Goal: Task Accomplishment & Management: Manage account settings

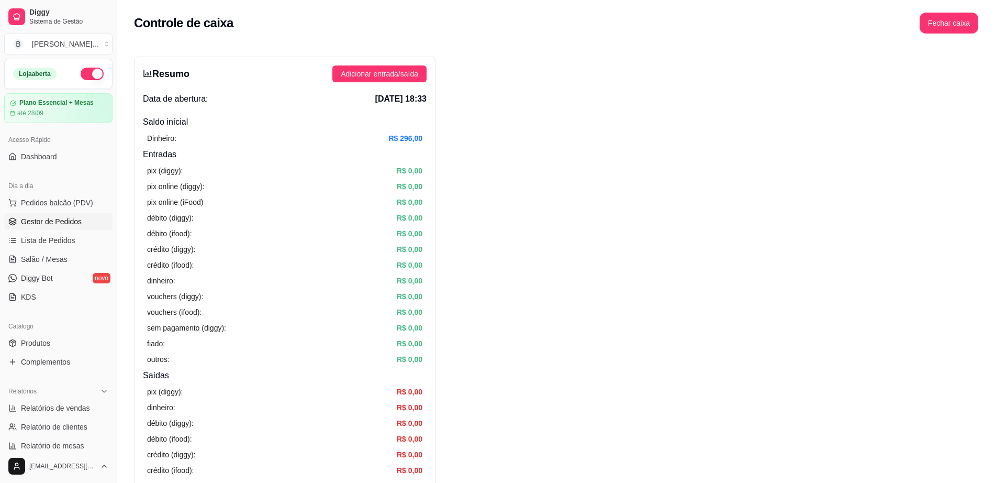
click at [62, 219] on span "Gestor de Pedidos" at bounding box center [51, 221] width 61 height 10
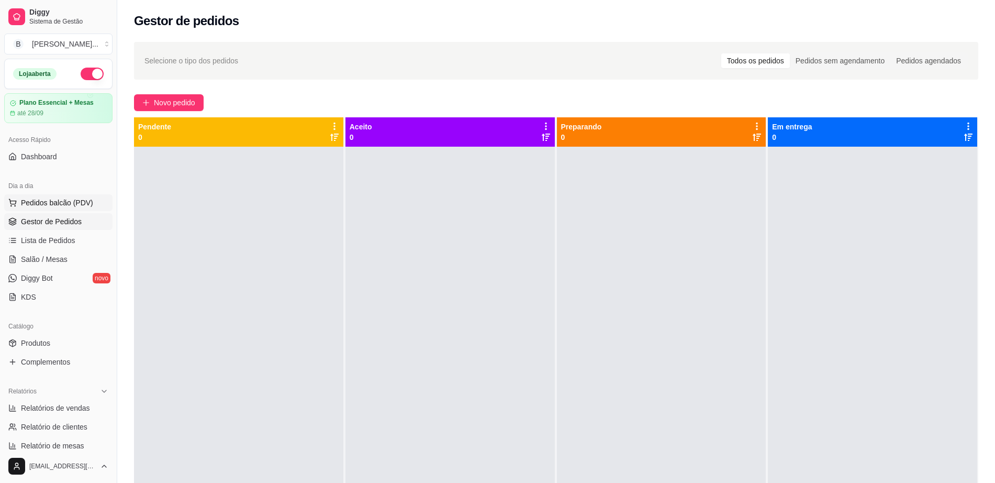
click at [64, 197] on span "Pedidos balcão (PDV)" at bounding box center [57, 202] width 72 height 10
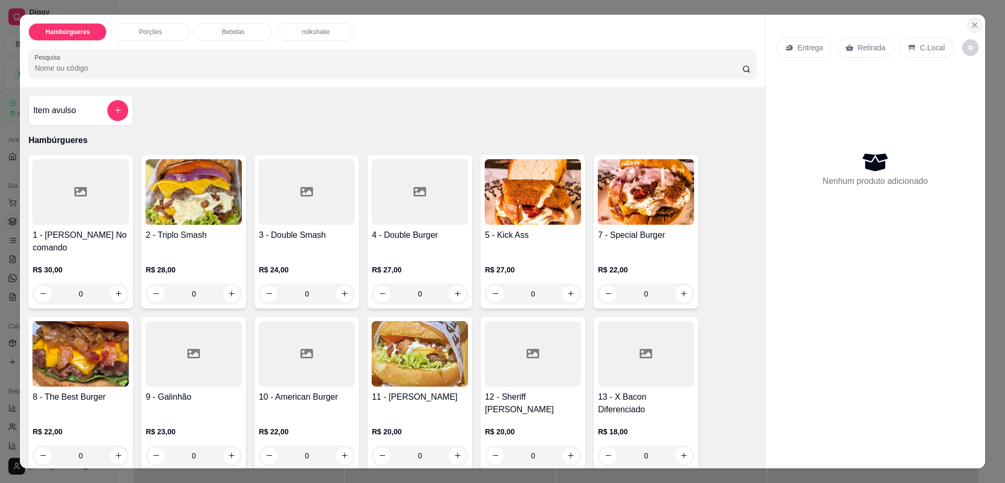
click at [970, 25] on icon "Close" at bounding box center [974, 25] width 8 height 8
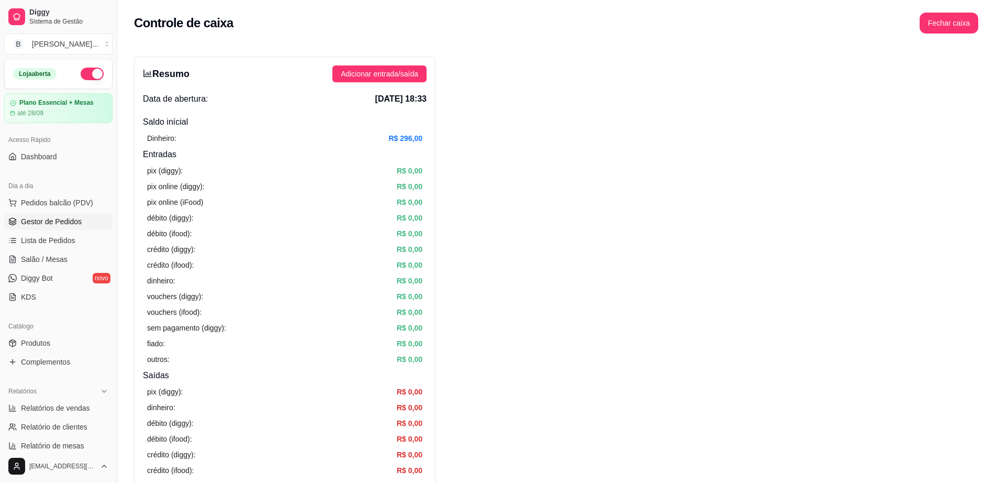
click at [58, 217] on span "Gestor de Pedidos" at bounding box center [51, 221] width 61 height 10
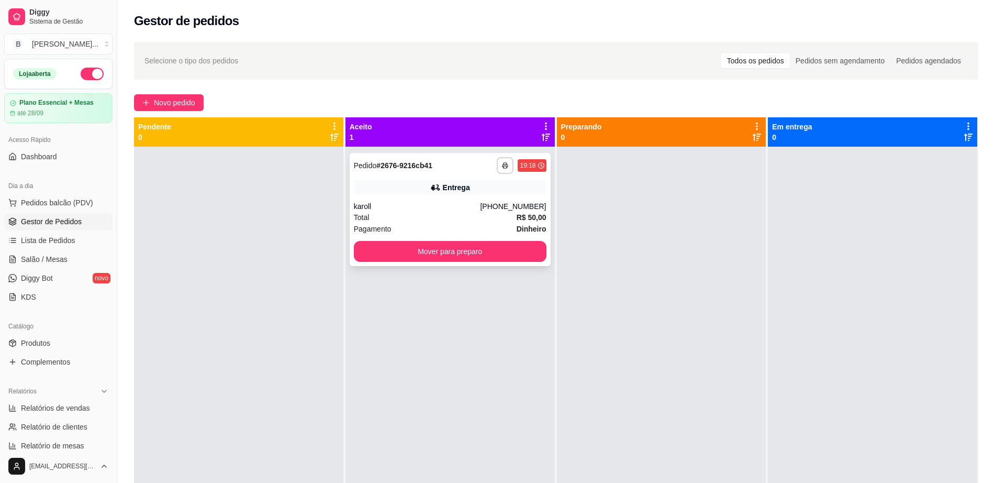
click at [419, 203] on div "karoll" at bounding box center [417, 206] width 127 height 10
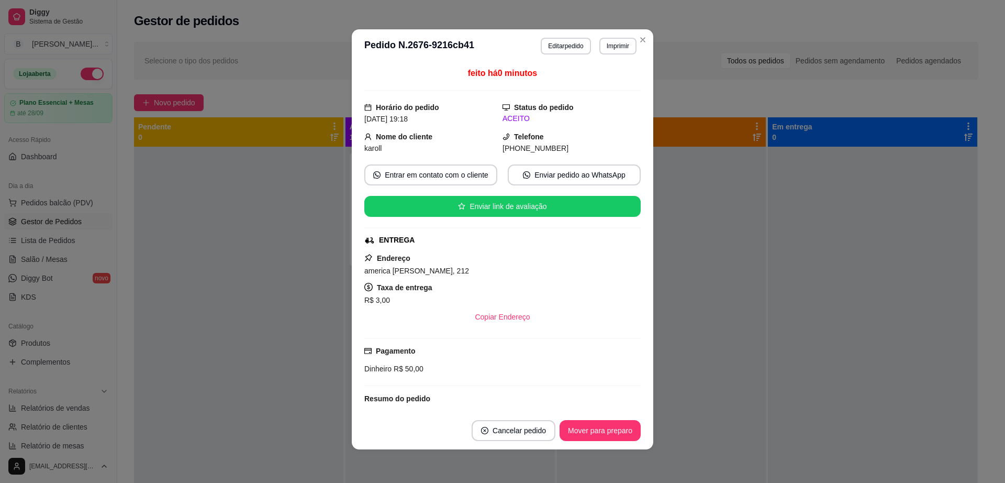
scroll to position [99, 0]
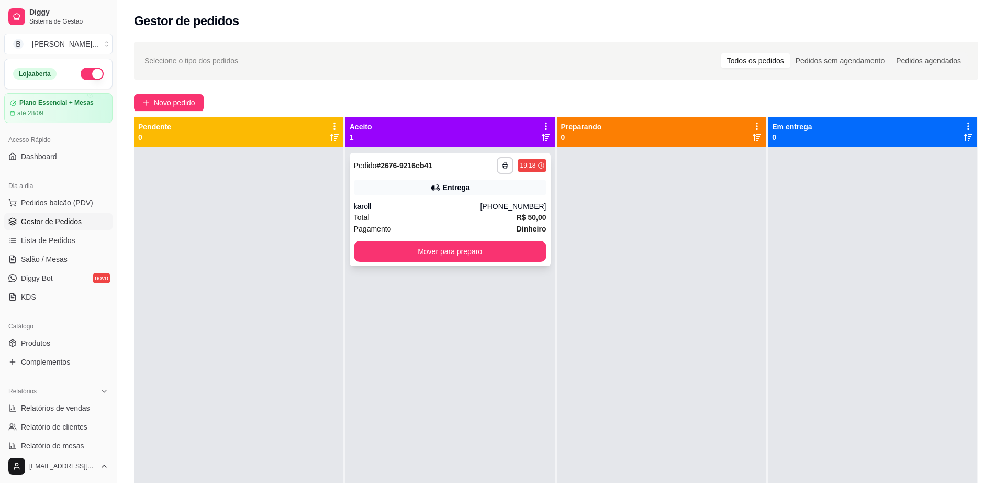
click at [492, 206] on div "[PHONE_NUMBER]" at bounding box center [513, 206] width 66 height 10
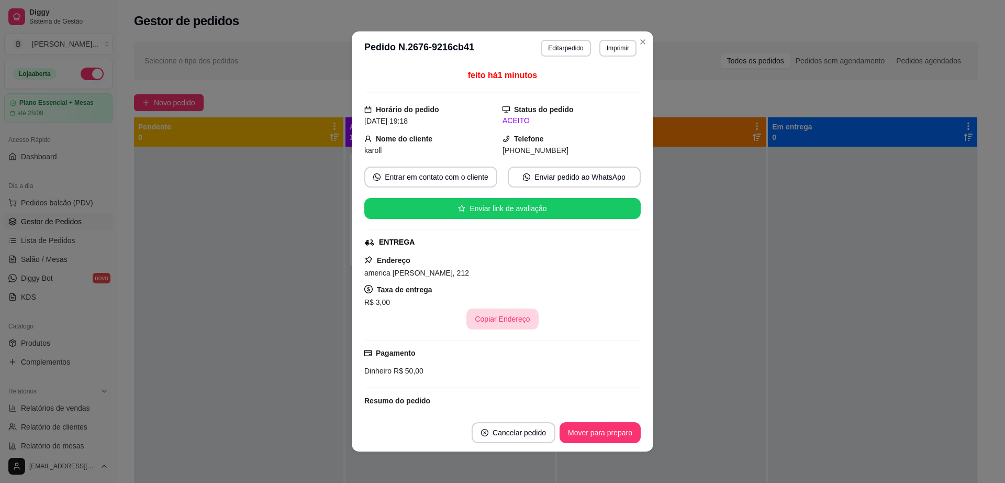
click at [518, 311] on button "Copiar Endereço" at bounding box center [502, 318] width 72 height 21
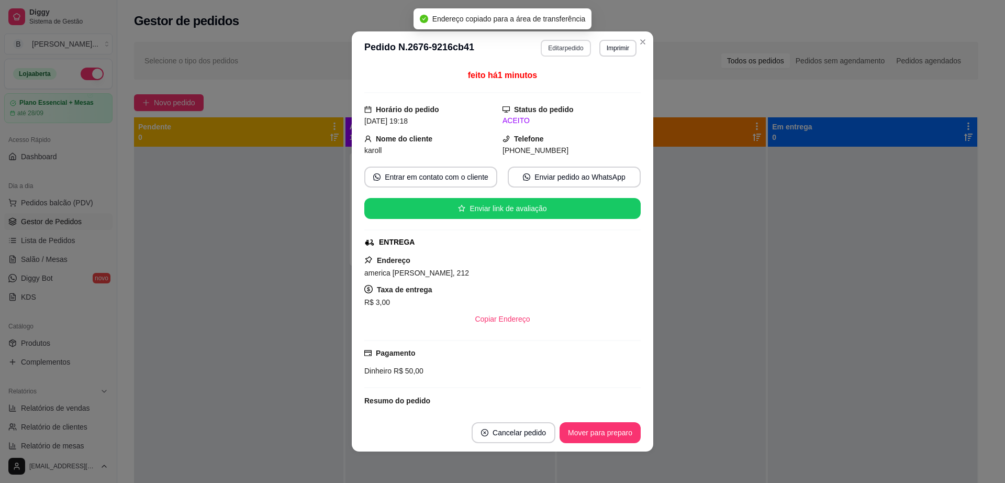
click at [557, 43] on button "Editar pedido" at bounding box center [566, 48] width 50 height 17
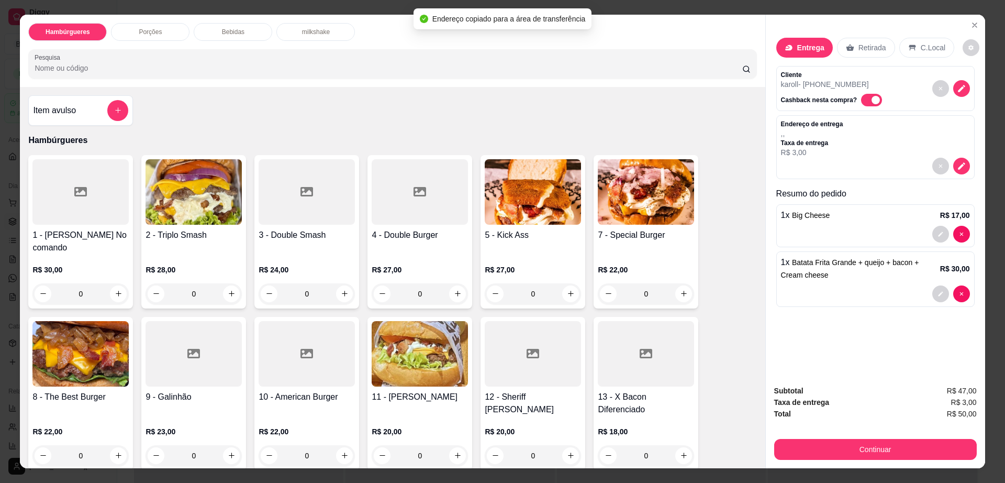
click at [303, 30] on p "milkshake" at bounding box center [316, 32] width 28 height 8
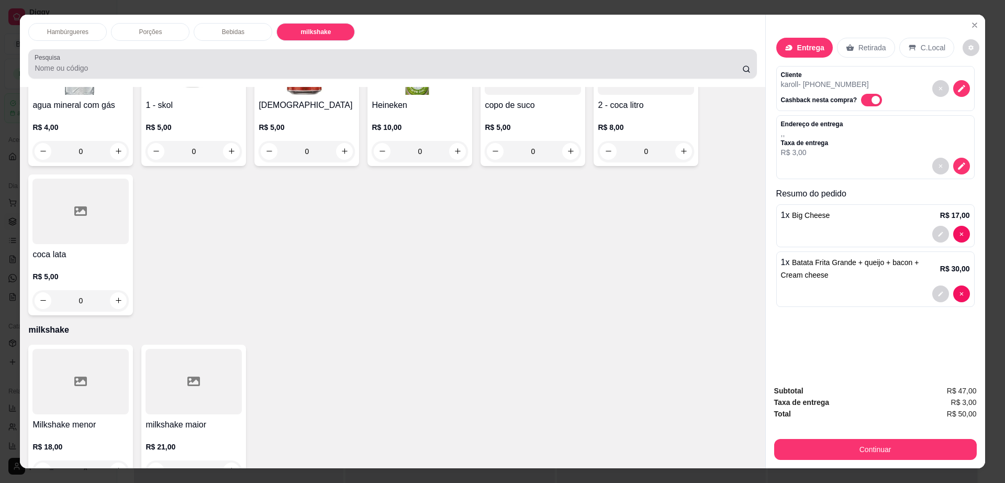
scroll to position [19, 0]
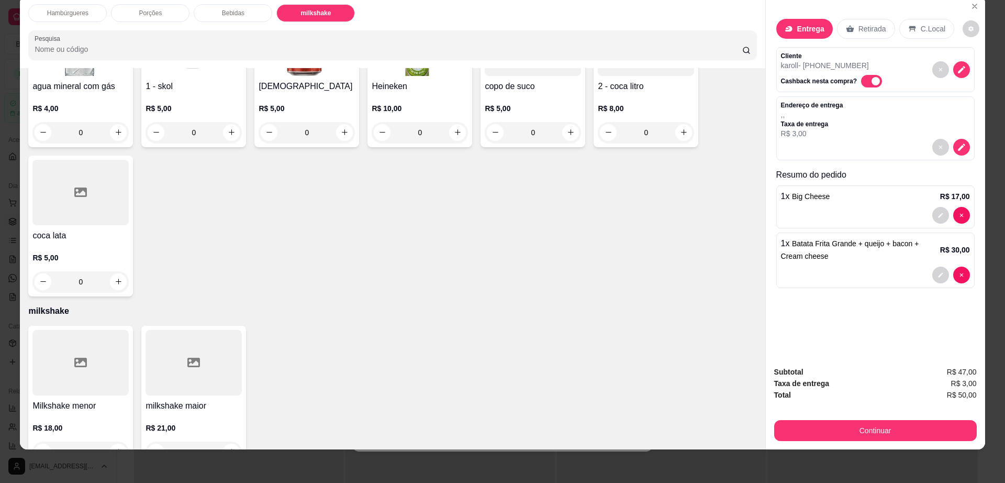
click at [162, 350] on div at bounding box center [194, 362] width 96 height 65
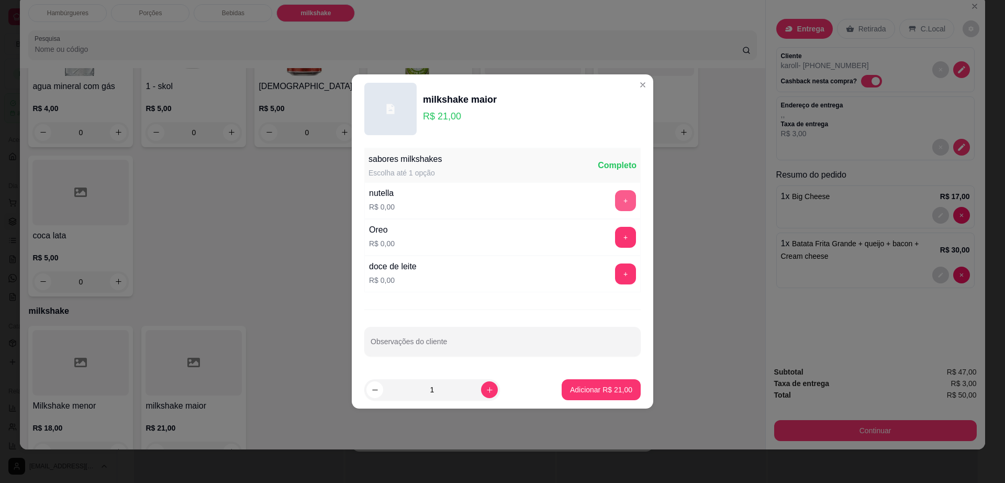
click at [615, 197] on button "+" at bounding box center [625, 200] width 21 height 21
click at [481, 395] on button "increase-product-quantity" at bounding box center [489, 389] width 17 height 17
type input "2"
click at [601, 381] on button "Adicionar R$ 42,00" at bounding box center [601, 389] width 77 height 20
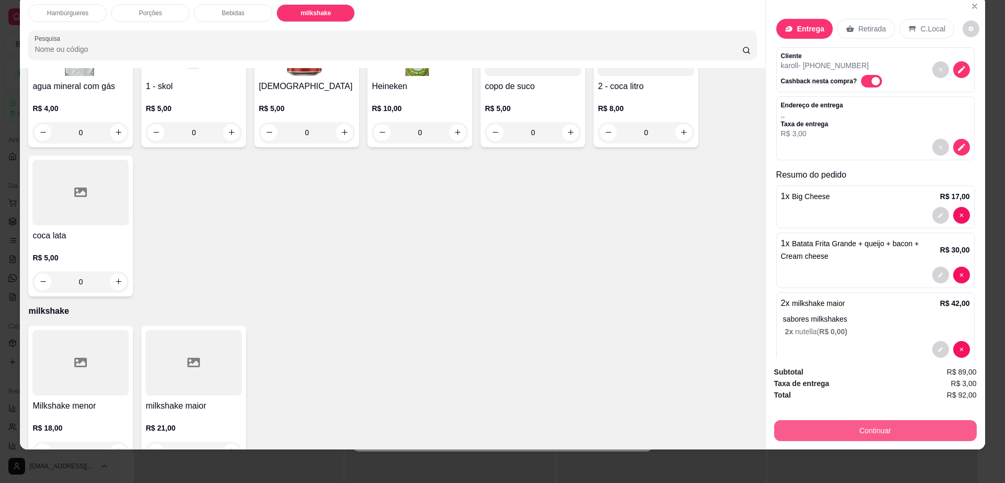
click at [809, 428] on button "Continuar" at bounding box center [875, 430] width 203 height 21
click at [957, 68] on icon "decrease-product-quantity" at bounding box center [961, 69] width 9 height 9
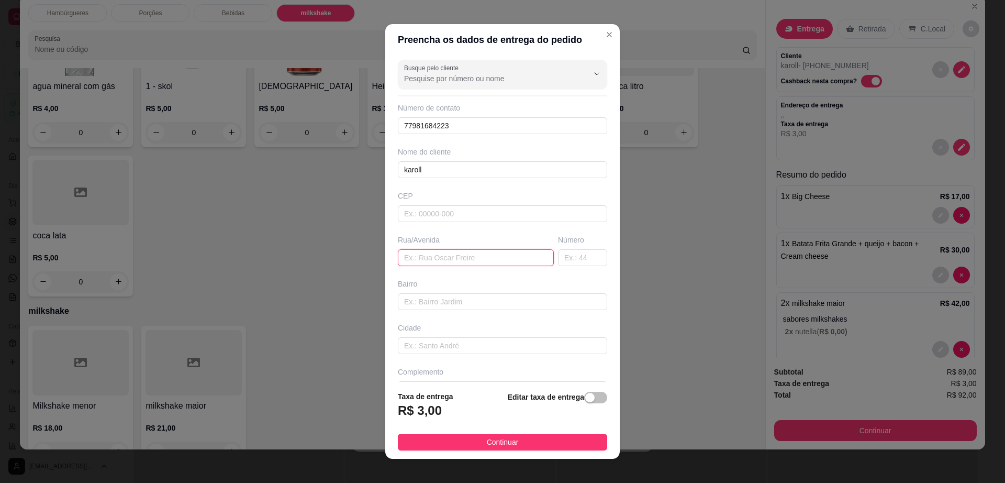
click at [454, 260] on input "text" at bounding box center [476, 257] width 156 height 17
paste input "america [PERSON_NAME], 212"
type input "america [PERSON_NAME], 212"
click at [504, 437] on span "Continuar" at bounding box center [503, 442] width 32 height 12
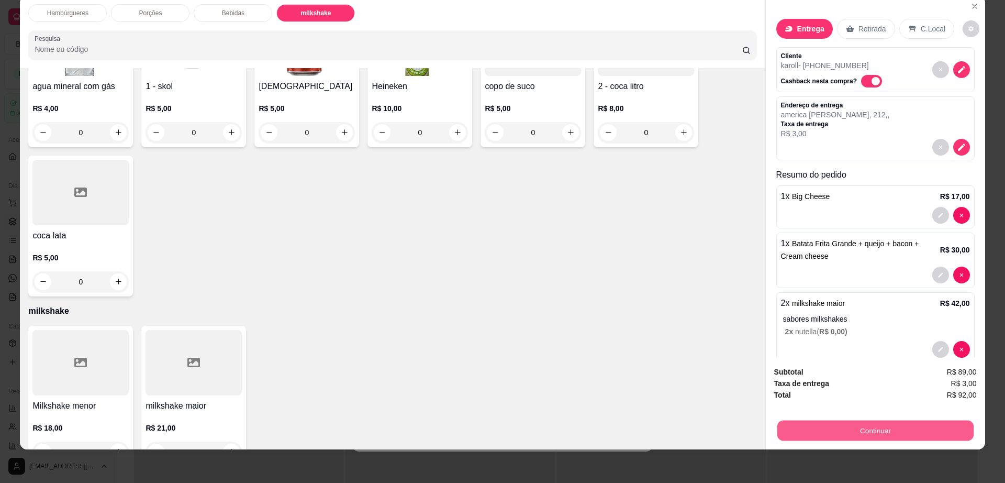
click at [820, 424] on button "Continuar" at bounding box center [875, 430] width 196 height 20
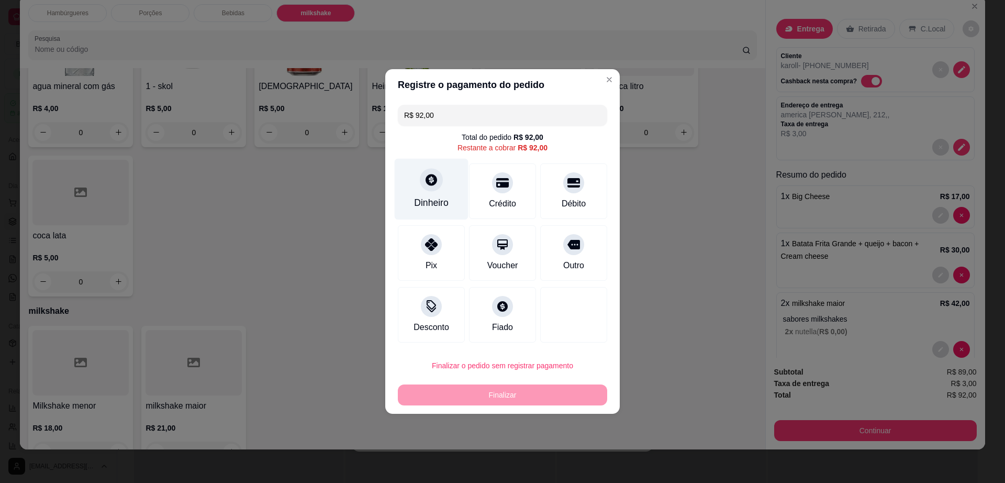
click at [449, 178] on div "Dinheiro" at bounding box center [432, 189] width 74 height 61
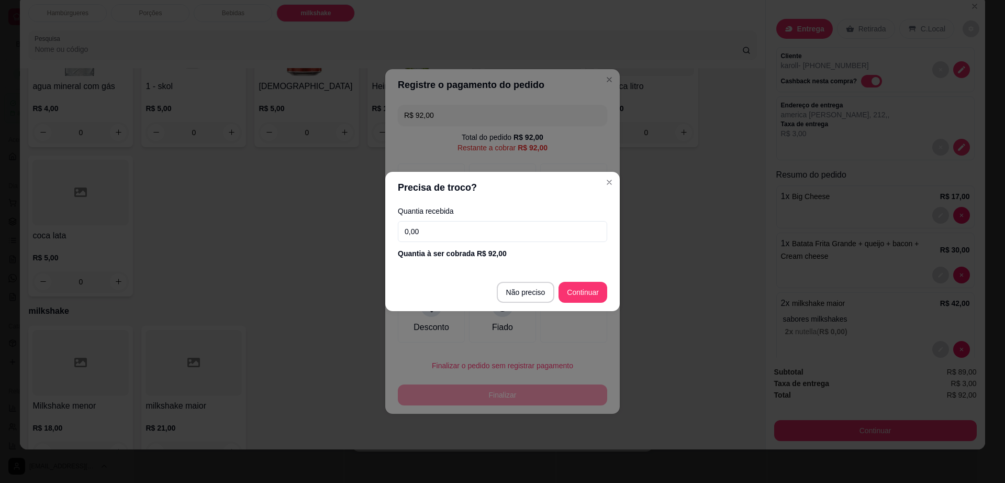
click at [425, 235] on input "0,00" at bounding box center [502, 231] width 209 height 21
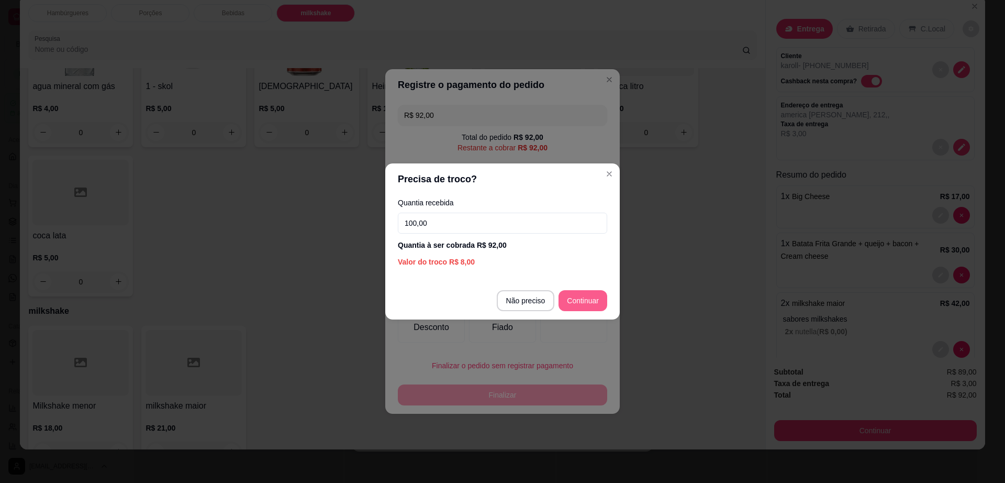
type input "100,00"
type input "R$ 0,00"
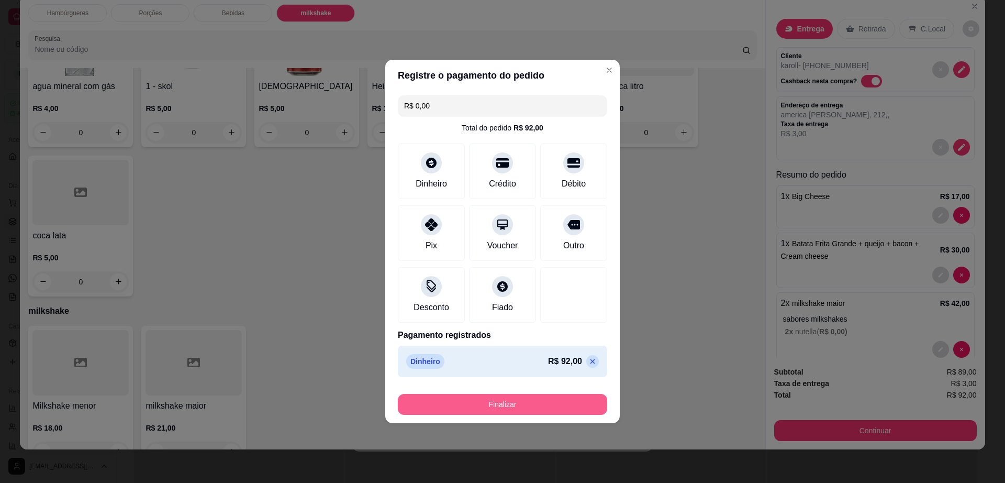
click at [559, 397] on button "Finalizar" at bounding box center [502, 404] width 209 height 21
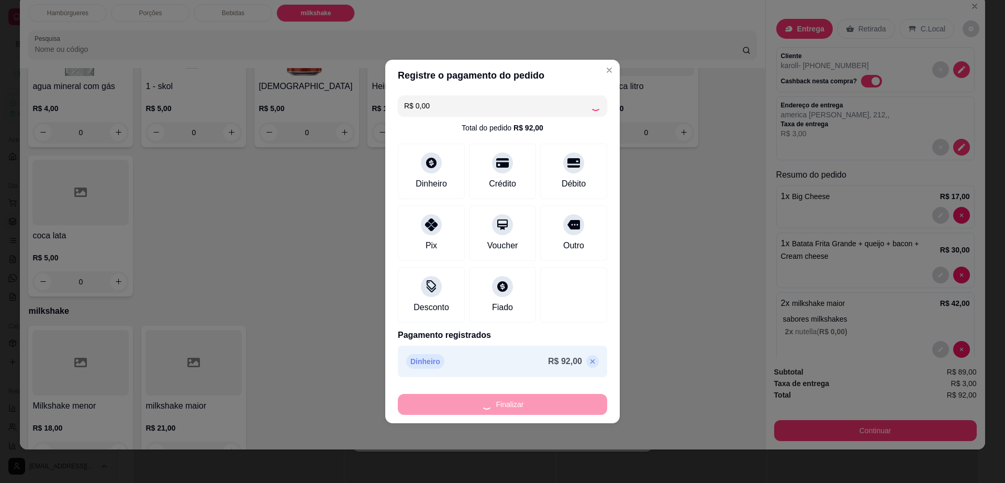
type input "0"
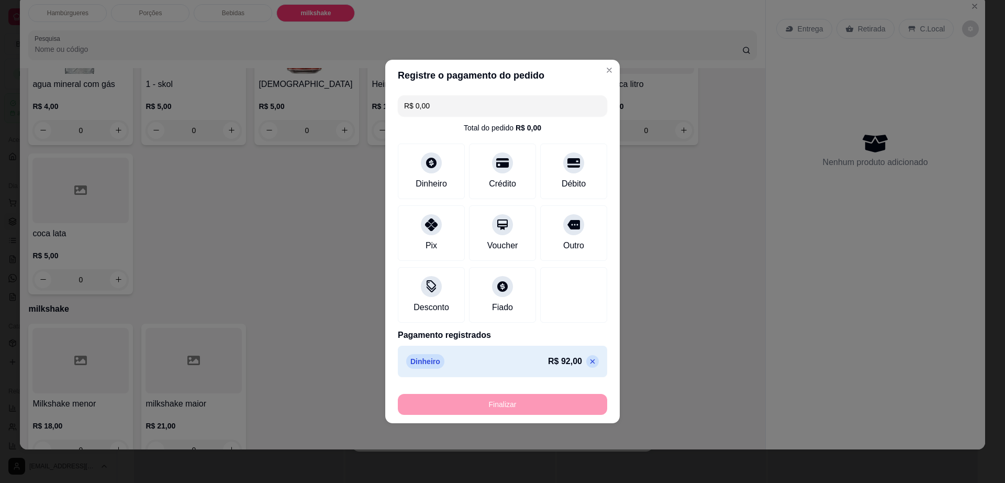
type input "-R$ 92,00"
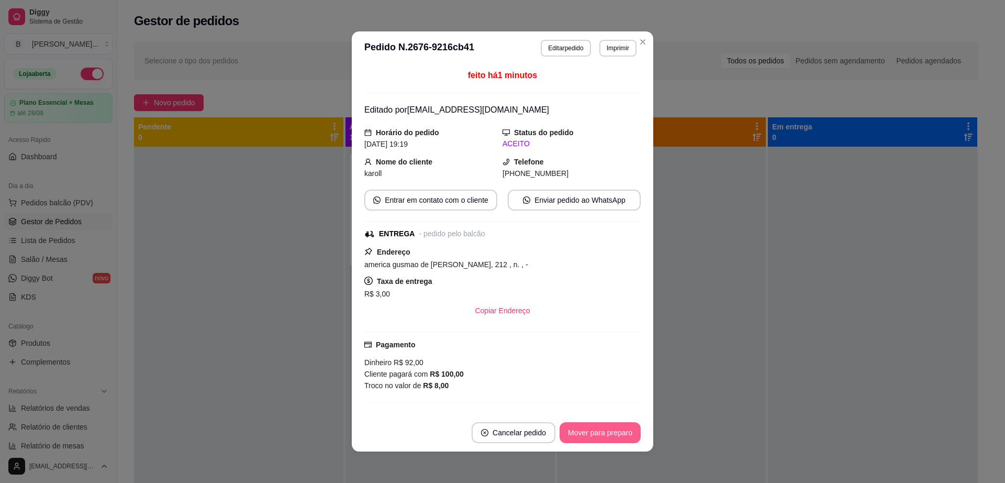
click at [600, 434] on button "Mover para preparo" at bounding box center [600, 432] width 81 height 21
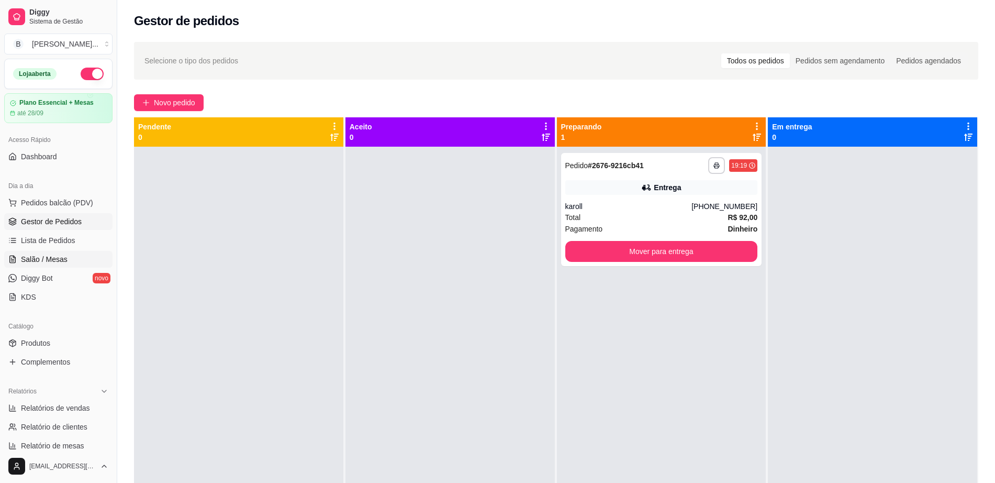
click at [91, 260] on link "Salão / Mesas" at bounding box center [58, 259] width 108 height 17
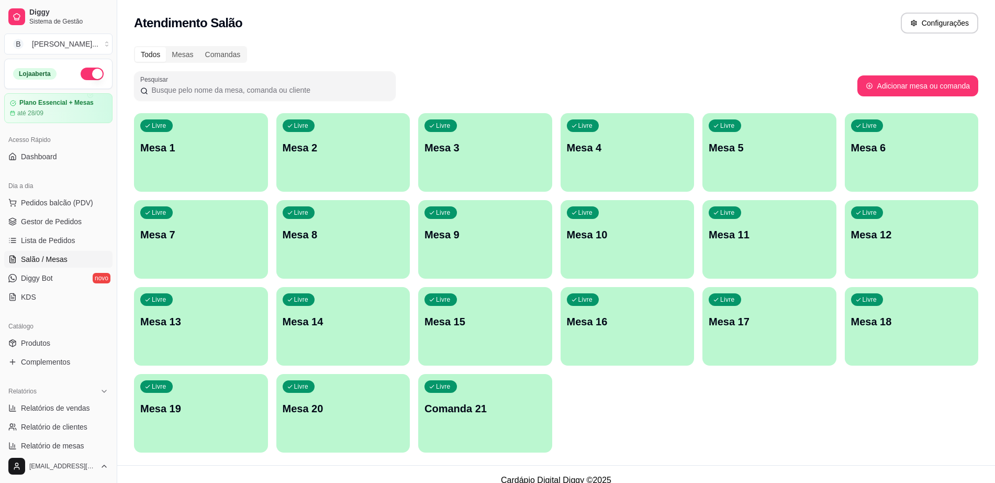
click at [339, 250] on div "Livre Mesa 8" at bounding box center [343, 233] width 134 height 66
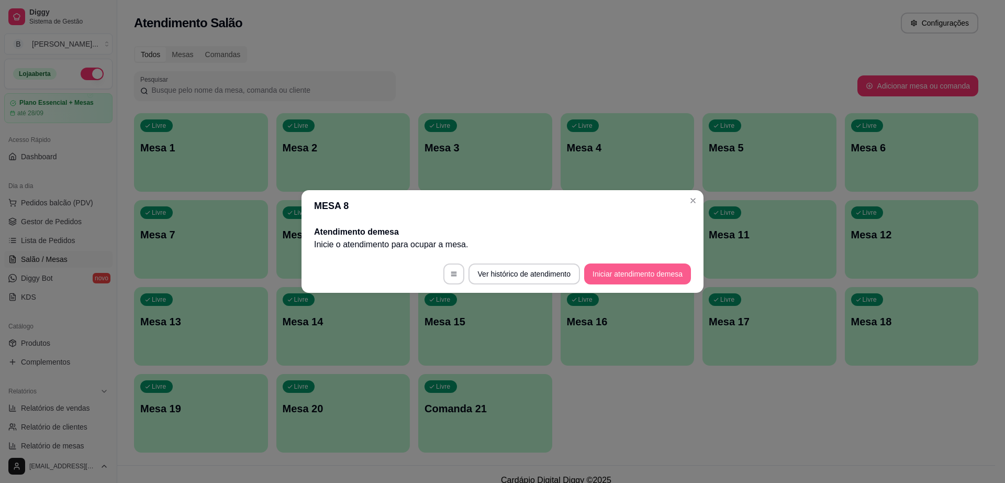
click at [630, 270] on button "Iniciar atendimento de mesa" at bounding box center [637, 273] width 107 height 21
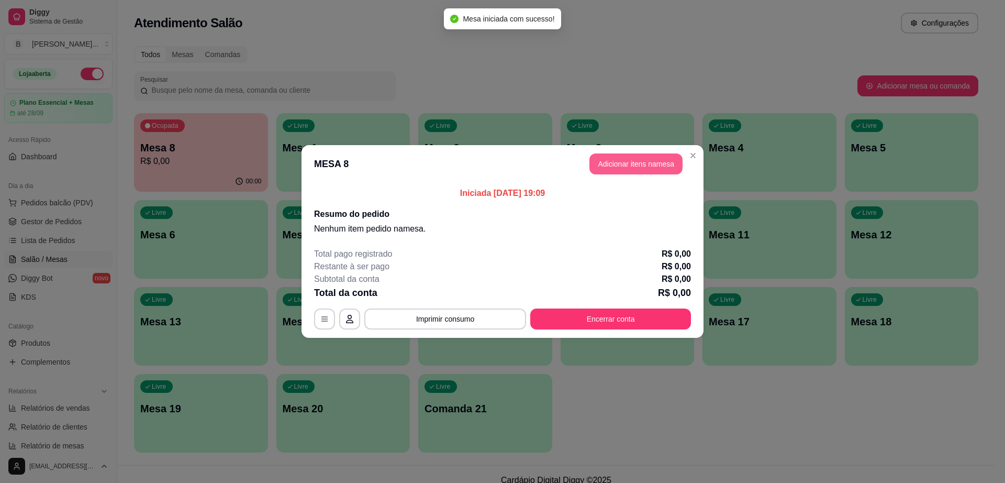
click at [649, 169] on button "Adicionar itens na mesa" at bounding box center [635, 163] width 93 height 21
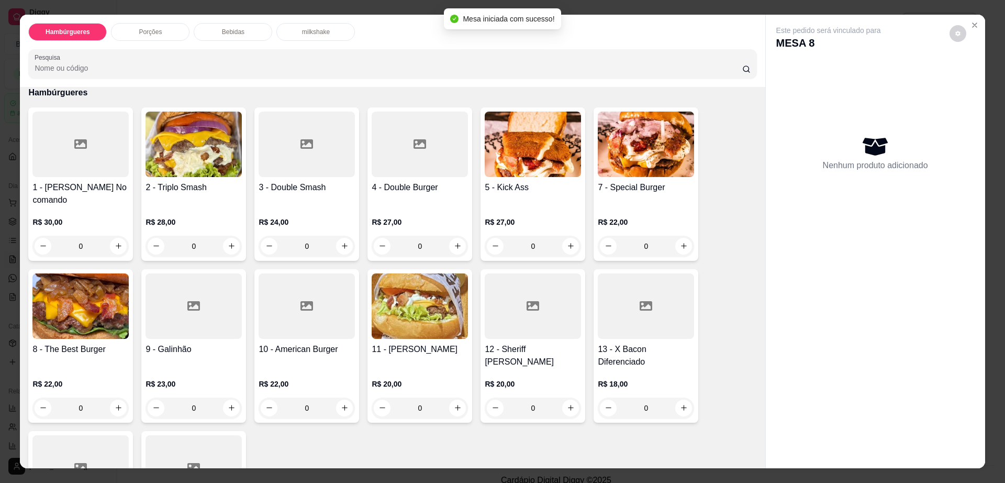
scroll to position [131, 0]
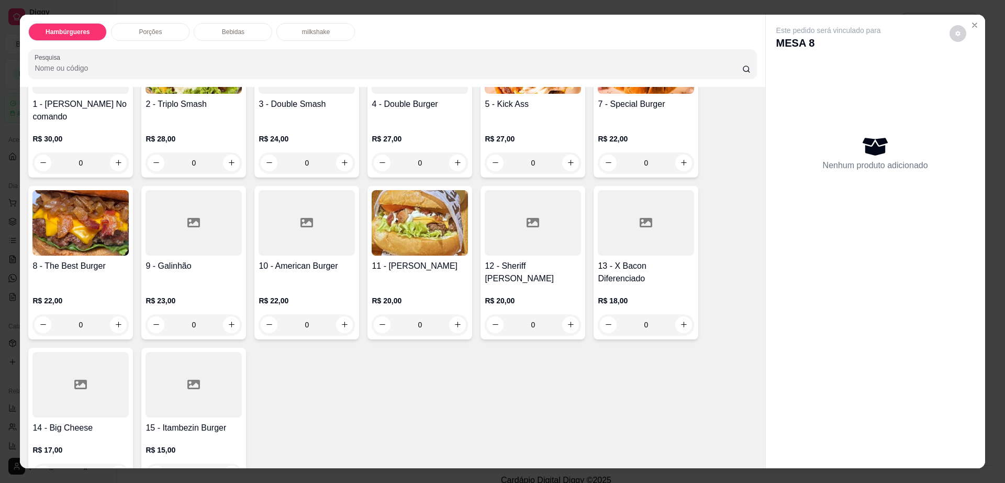
click at [180, 203] on div at bounding box center [194, 222] width 96 height 65
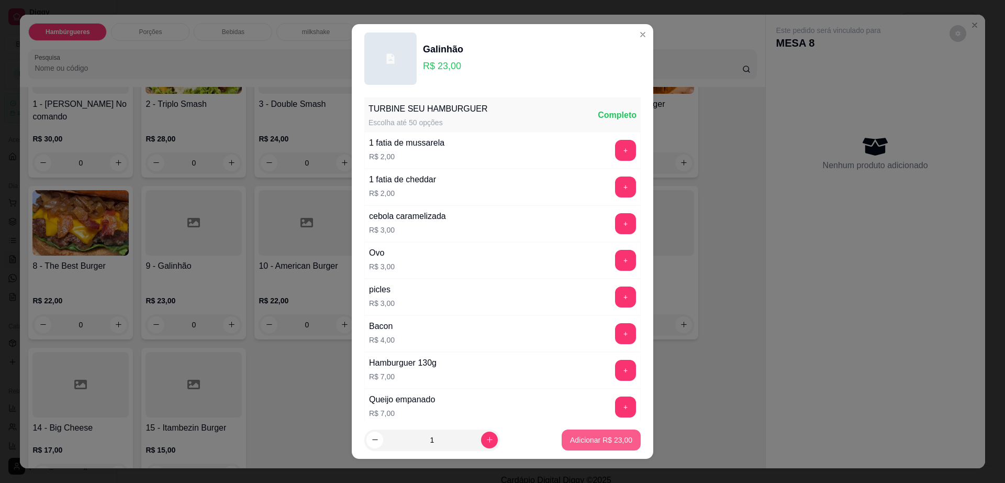
click at [570, 437] on p "Adicionar R$ 23,00" at bounding box center [601, 439] width 62 height 10
type input "1"
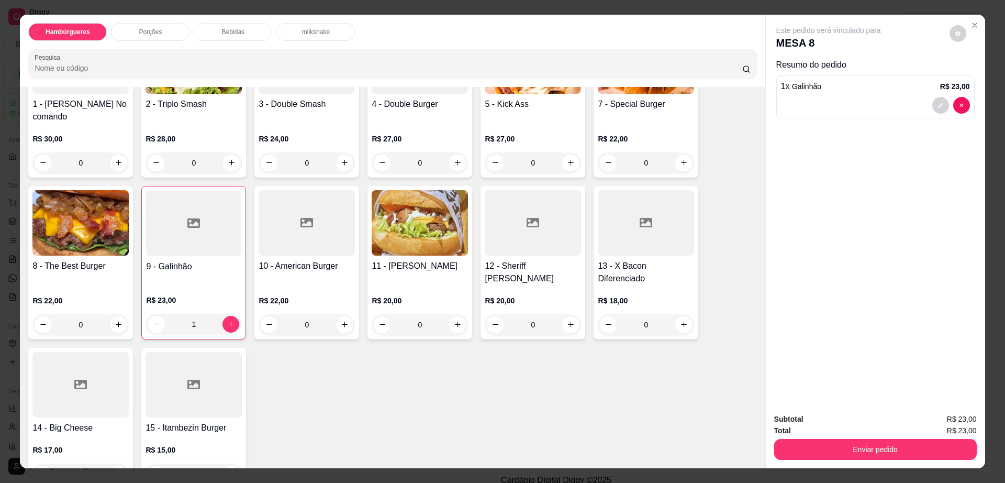
click at [230, 24] on div "Bebidas" at bounding box center [233, 32] width 79 height 18
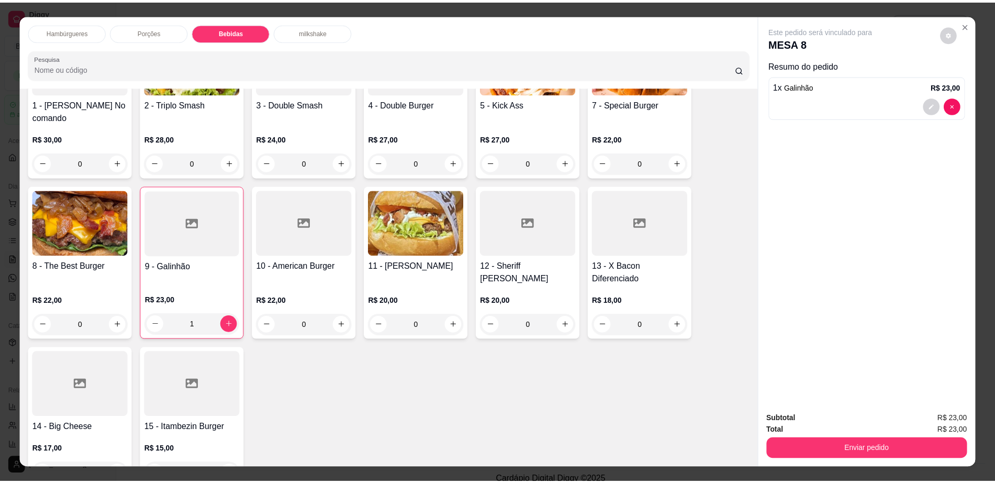
scroll to position [19, 0]
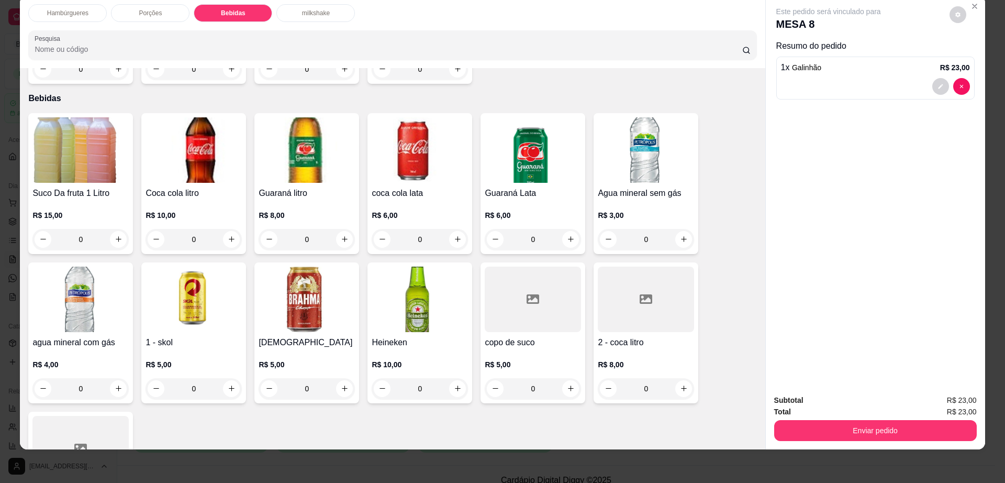
click at [90, 146] on img at bounding box center [80, 149] width 96 height 65
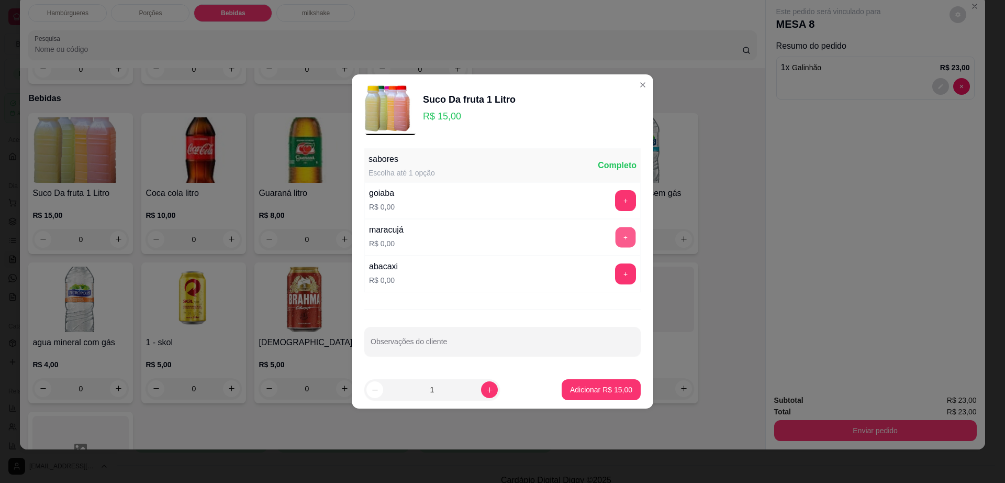
click at [617, 235] on button "+" at bounding box center [626, 237] width 20 height 20
click at [607, 385] on p "Adicionar R$ 15,00" at bounding box center [601, 389] width 62 height 10
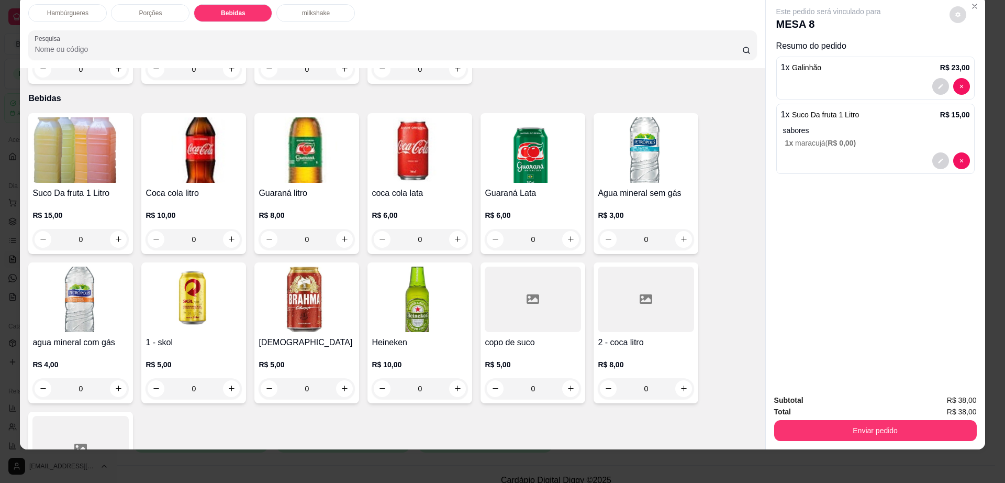
click at [950, 18] on button "decrease-product-quantity" at bounding box center [958, 14] width 17 height 17
click at [979, 59] on span "Automatic updates" at bounding box center [976, 56] width 21 height 13
click at [973, 59] on input "Automatic updates" at bounding box center [969, 60] width 7 height 7
checkbox input "true"
click at [845, 429] on button "Enviar pedido" at bounding box center [875, 430] width 203 height 21
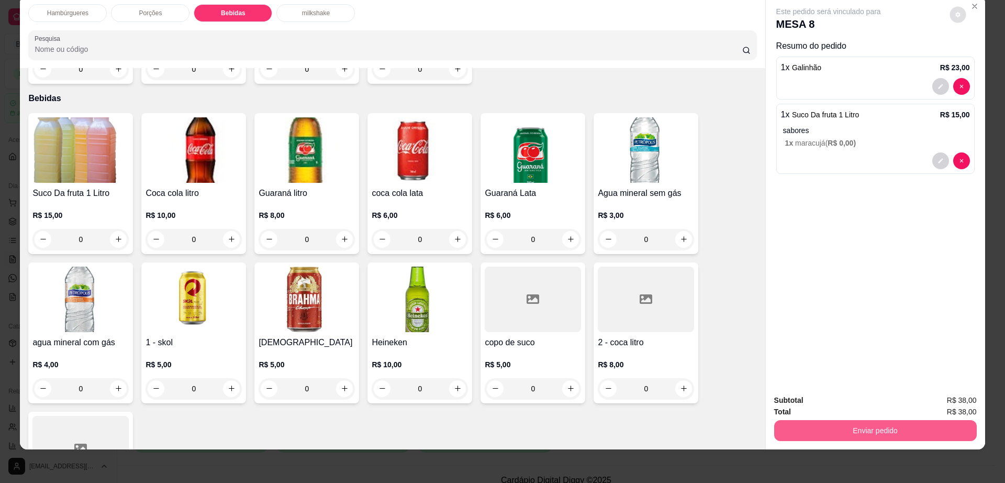
click at [845, 429] on button "Enviar pedido" at bounding box center [875, 430] width 203 height 21
click at [840, 410] on button "Não registrar e enviar pedido" at bounding box center [839, 405] width 109 height 20
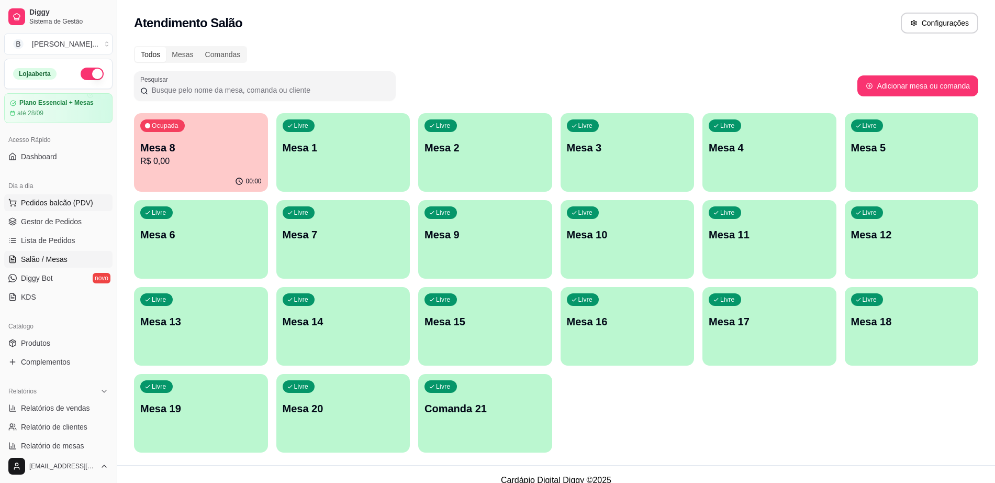
click at [72, 204] on span "Pedidos balcão (PDV)" at bounding box center [57, 202] width 72 height 10
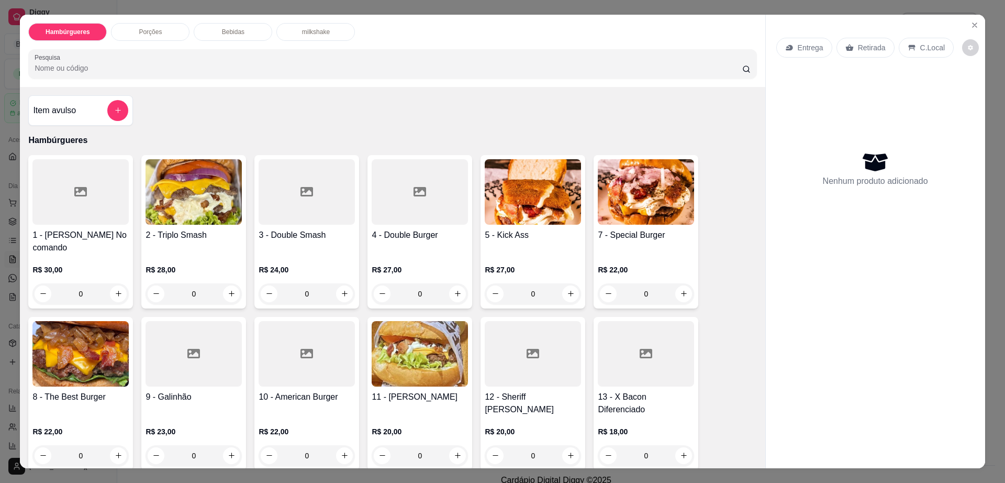
click at [86, 204] on div at bounding box center [80, 191] width 96 height 65
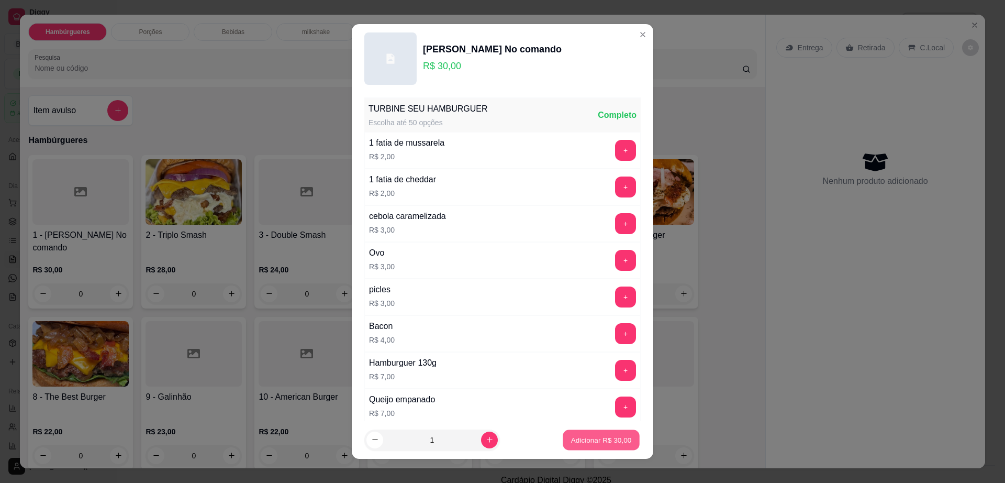
click at [579, 439] on p "Adicionar R$ 30,00" at bounding box center [601, 439] width 61 height 10
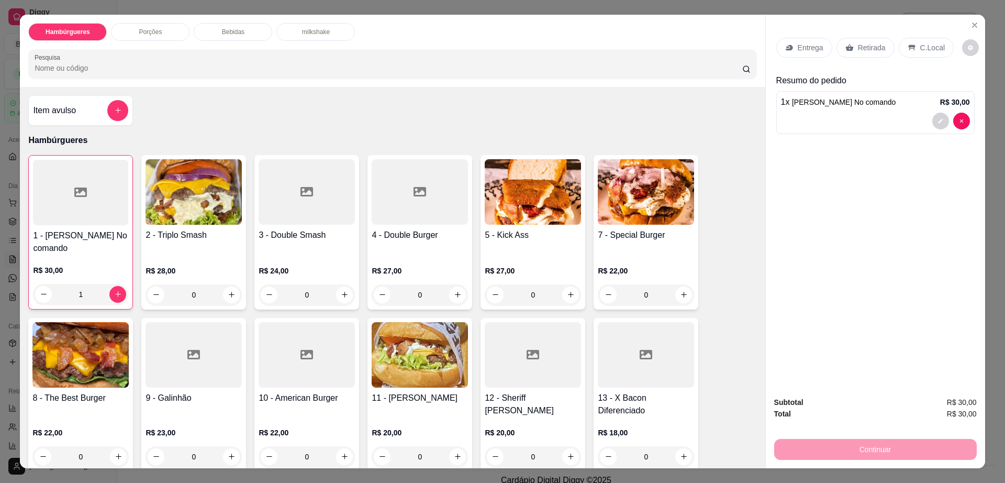
click at [871, 50] on p "Retirada" at bounding box center [872, 47] width 28 height 10
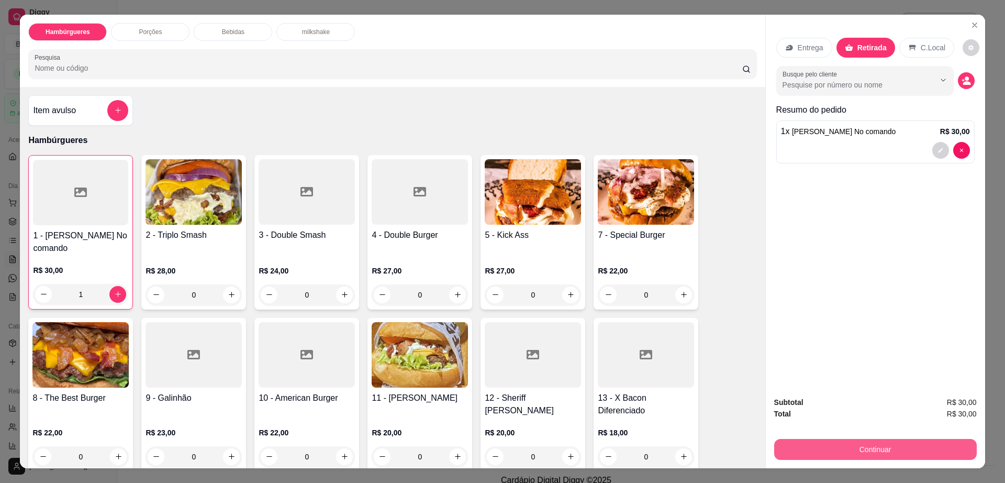
click at [874, 457] on button "Continuar" at bounding box center [875, 449] width 203 height 21
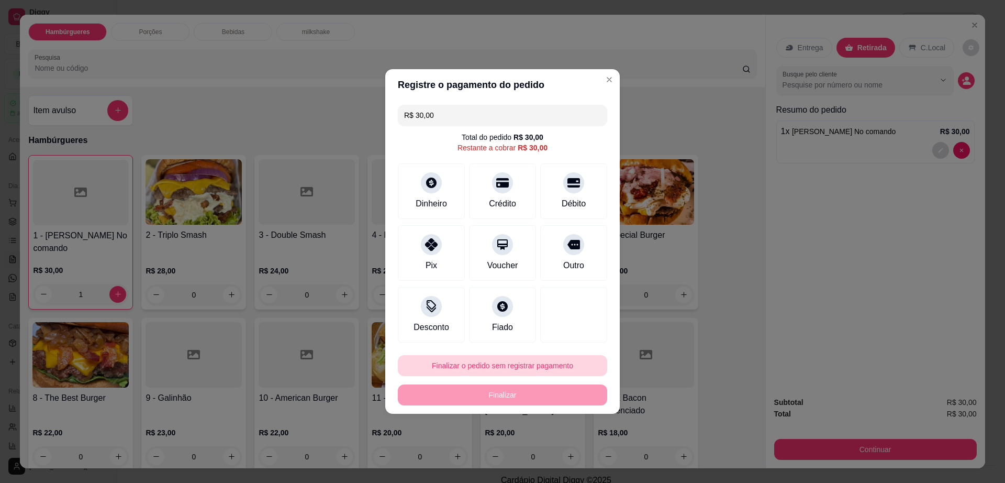
click at [475, 355] on button "Finalizar o pedido sem registrar pagamento" at bounding box center [502, 365] width 209 height 21
click at [587, 455] on div "Cancelar Confirmar" at bounding box center [523, 451] width 129 height 16
type input "0"
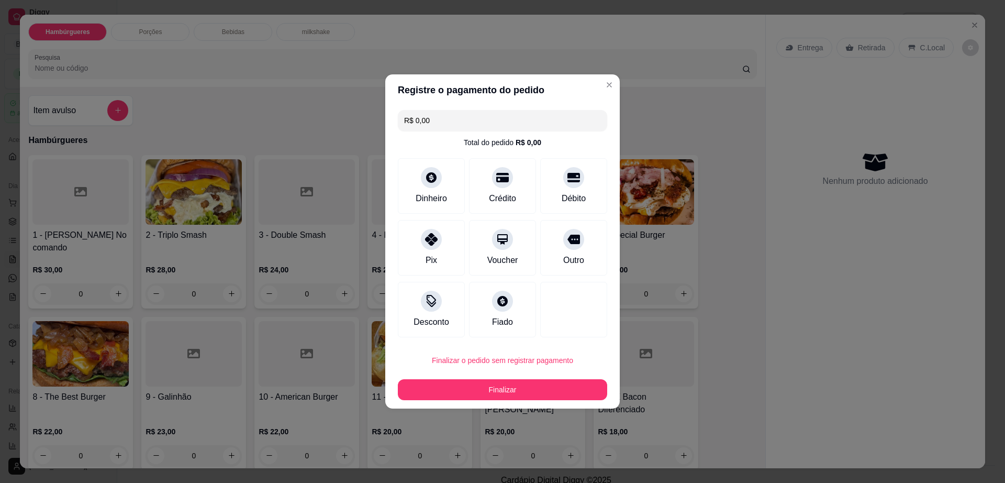
type input "R$ 0,00"
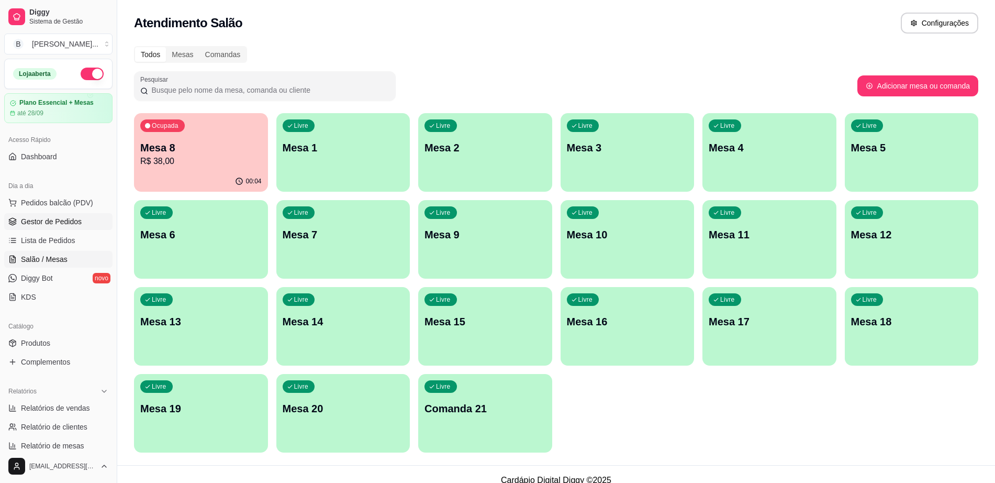
click at [55, 218] on span "Gestor de Pedidos" at bounding box center [51, 221] width 61 height 10
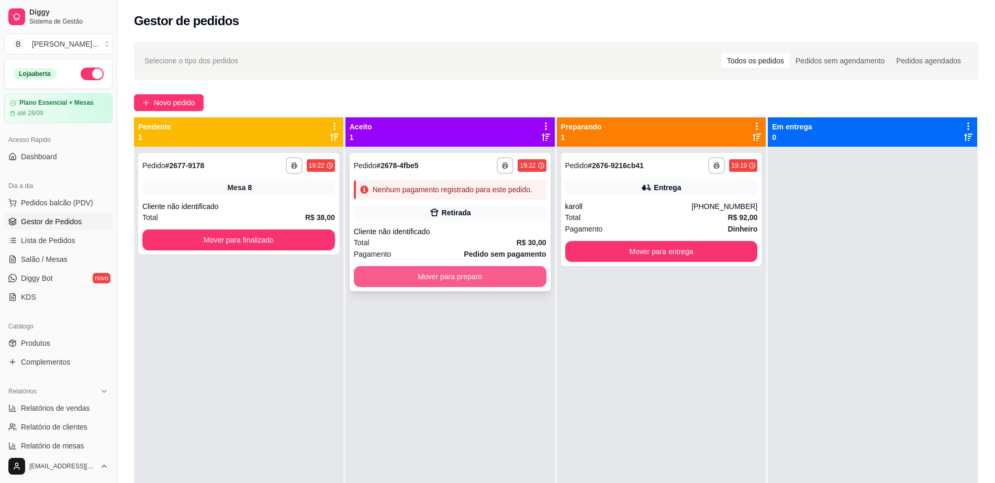
click at [403, 267] on button "Mover para preparo" at bounding box center [450, 276] width 193 height 21
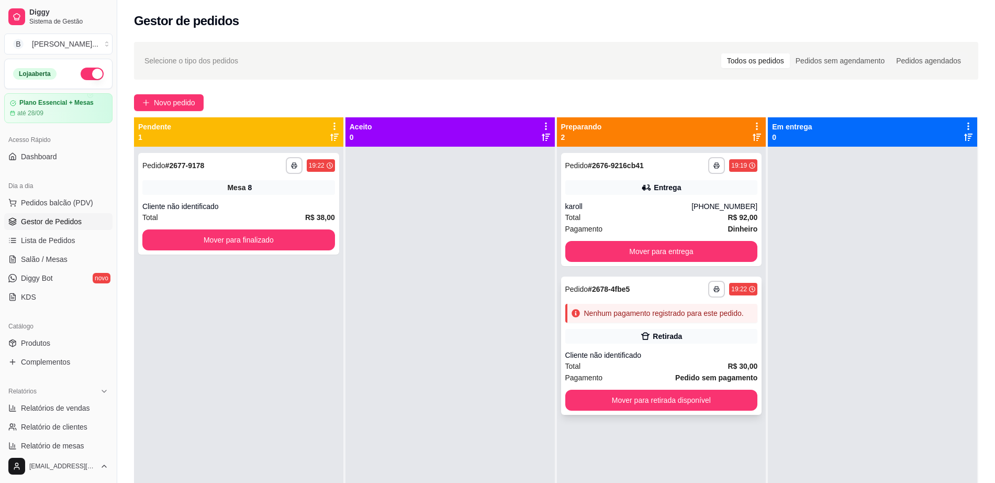
click at [662, 364] on div "Total R$ 30,00" at bounding box center [661, 366] width 193 height 12
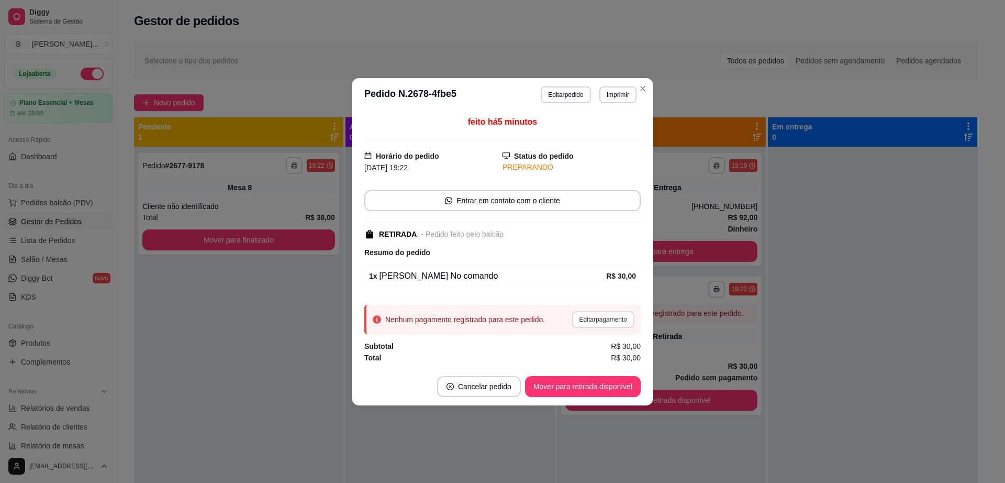
click at [585, 323] on button "Editar pagamento" at bounding box center [603, 319] width 62 height 17
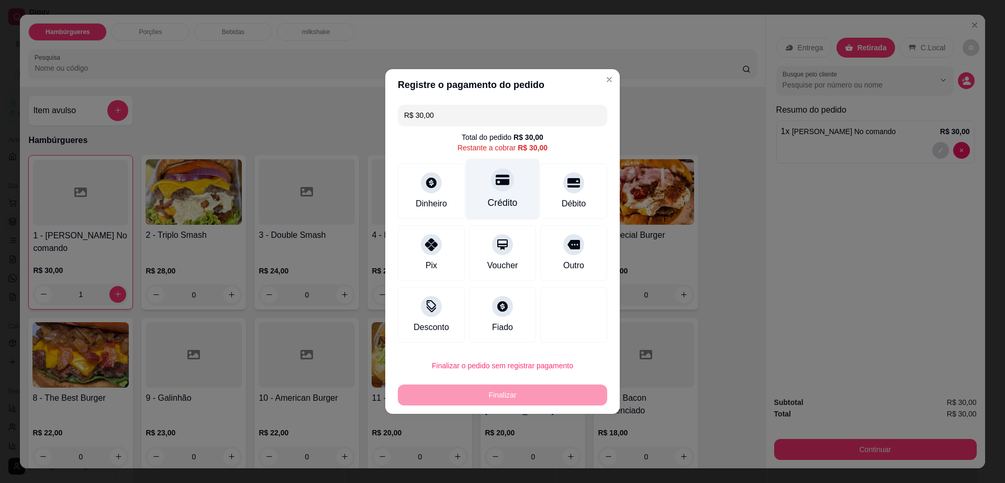
click at [496, 203] on div "Crédito" at bounding box center [503, 203] width 30 height 14
type input "R$ 0,00"
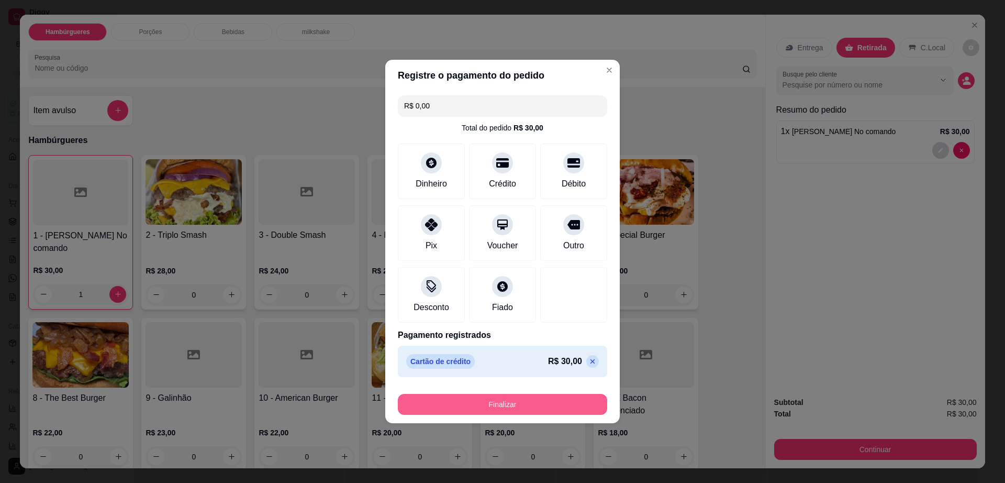
click at [522, 395] on button "Finalizar" at bounding box center [502, 404] width 209 height 21
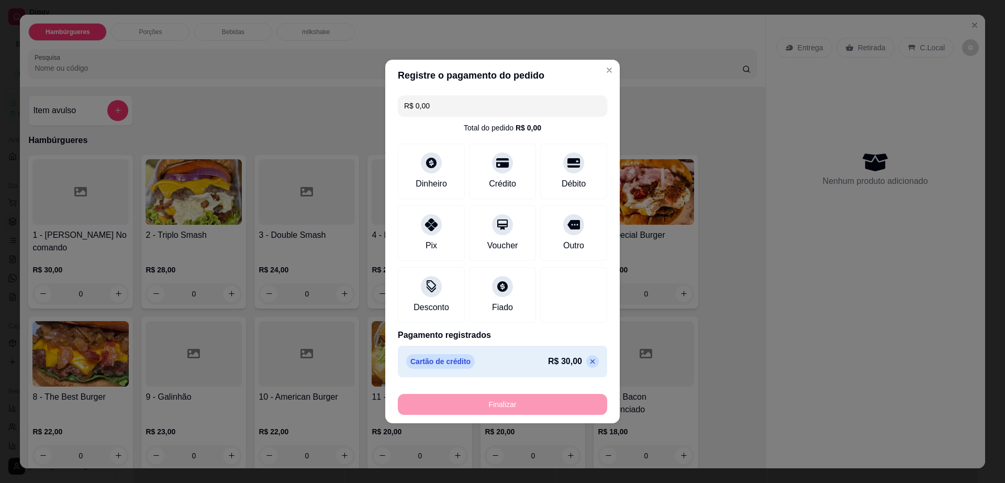
type input "0"
type input "-R$ 30,00"
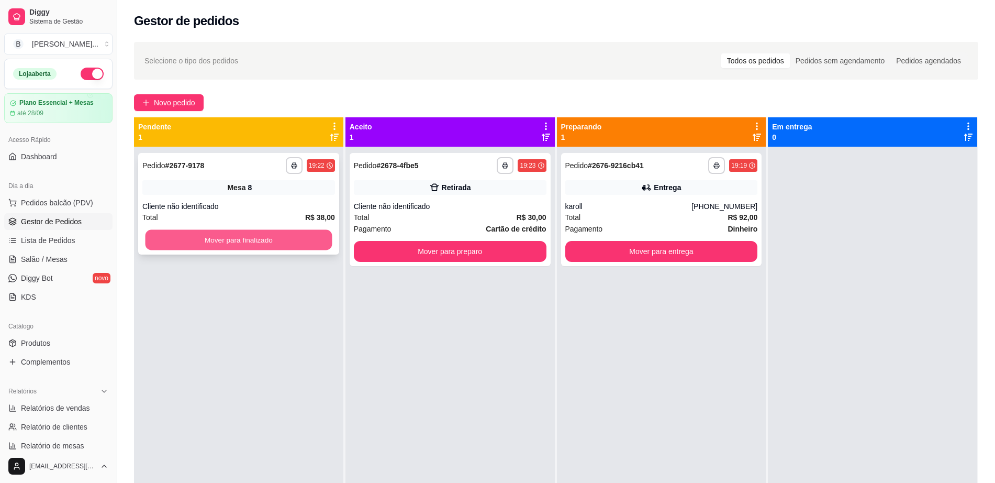
click at [240, 243] on button "Mover para finalizado" at bounding box center [239, 240] width 187 height 20
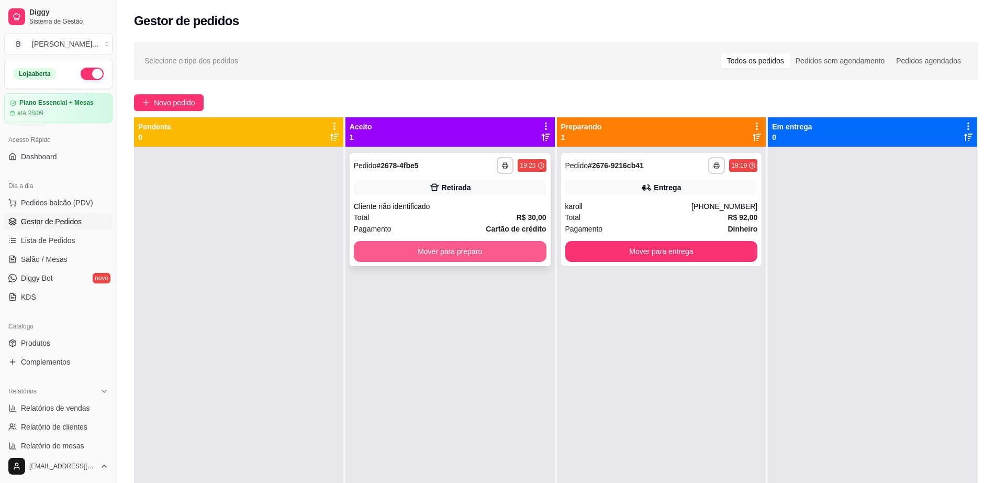
click at [499, 258] on button "Mover para preparo" at bounding box center [450, 251] width 193 height 21
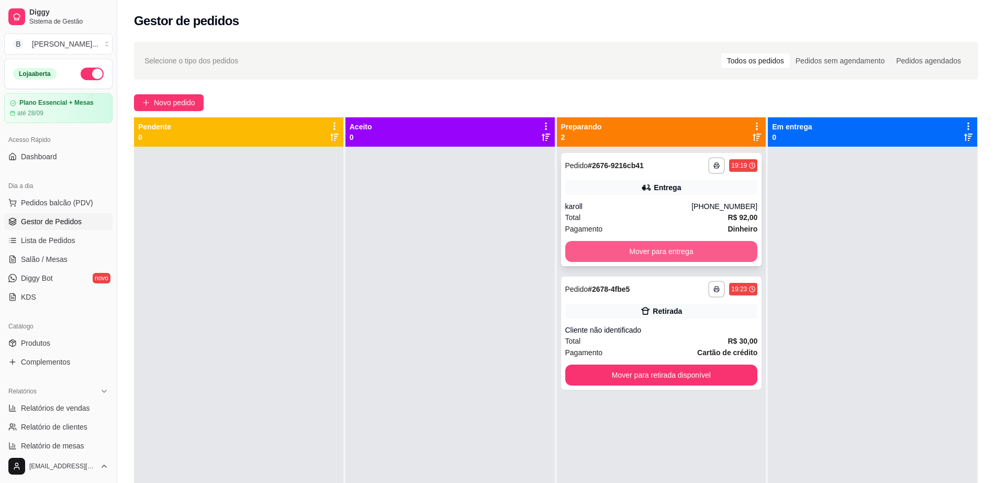
click at [600, 256] on button "Mover para entrega" at bounding box center [661, 251] width 193 height 21
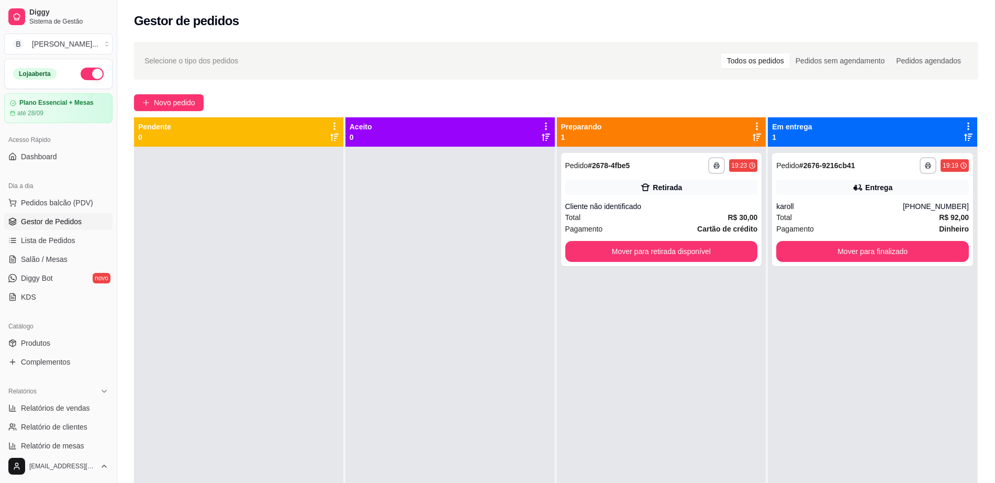
drag, startPoint x: 491, startPoint y: 250, endPoint x: 472, endPoint y: 267, distance: 25.9
click at [379, 262] on div at bounding box center [449, 388] width 209 height 483
click at [623, 251] on button "Mover para retirada disponível" at bounding box center [661, 251] width 193 height 21
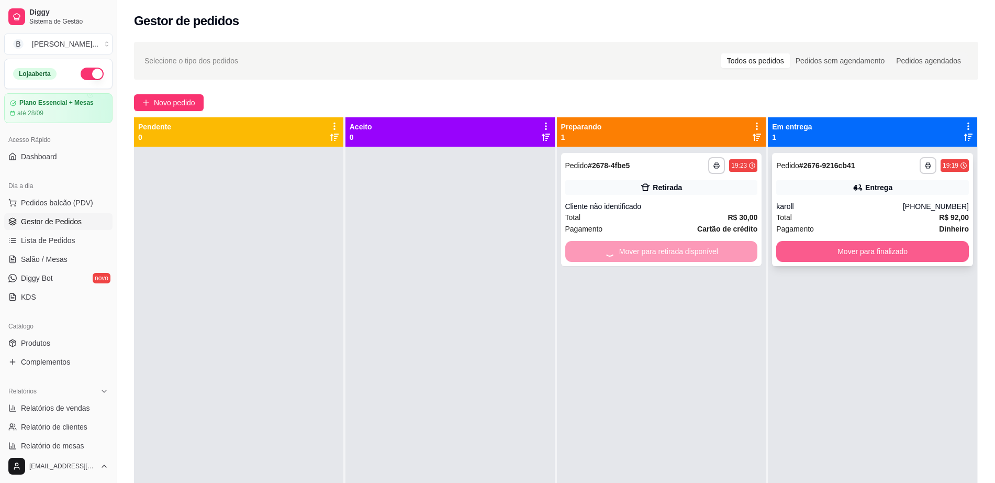
click at [811, 250] on button "Mover para finalizado" at bounding box center [872, 251] width 193 height 21
